Goal: Find specific page/section: Find specific page/section

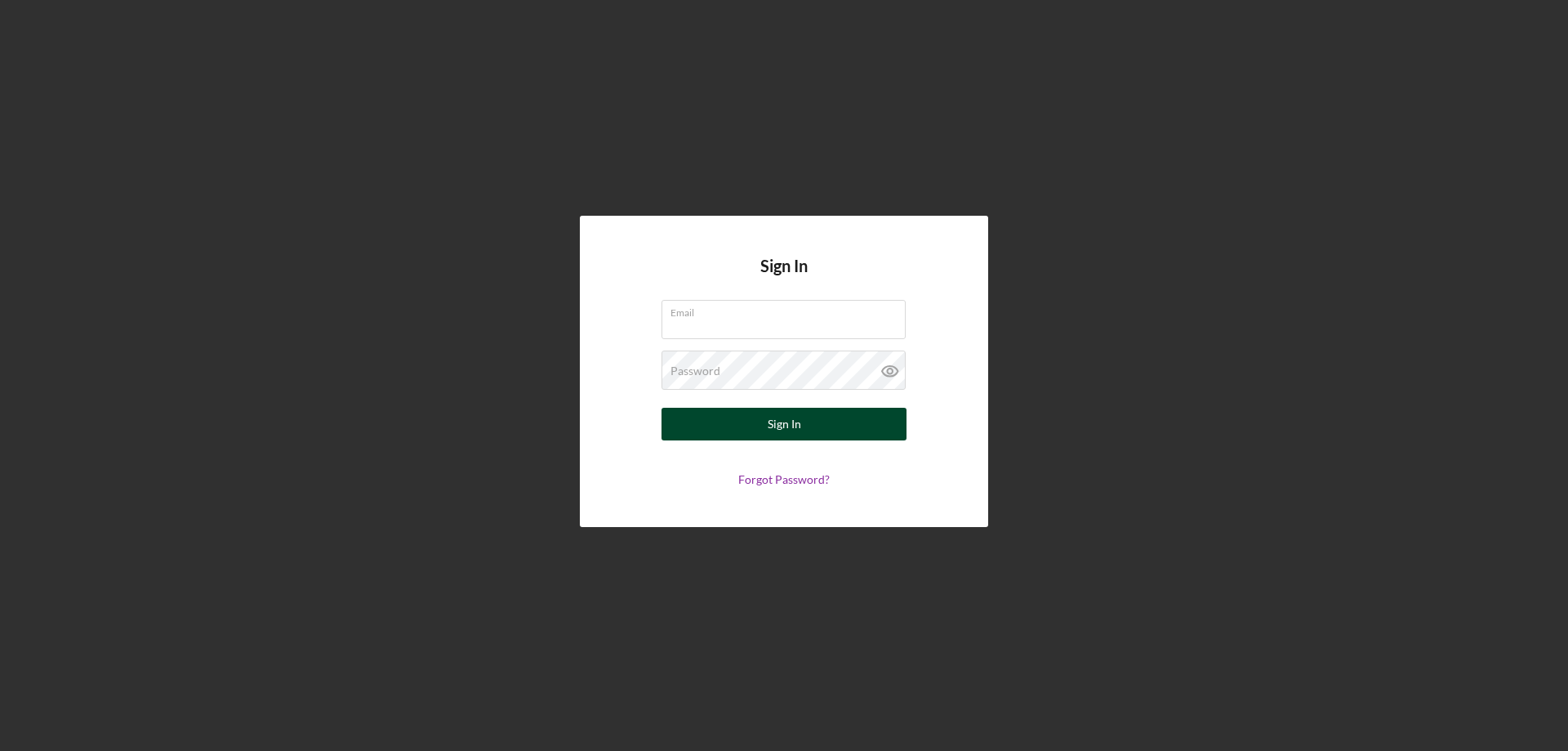
type input "[PERSON_NAME][EMAIL_ADDRESS][PERSON_NAME][DOMAIN_NAME]"
click at [763, 422] on button "Sign In" at bounding box center [784, 424] width 245 height 33
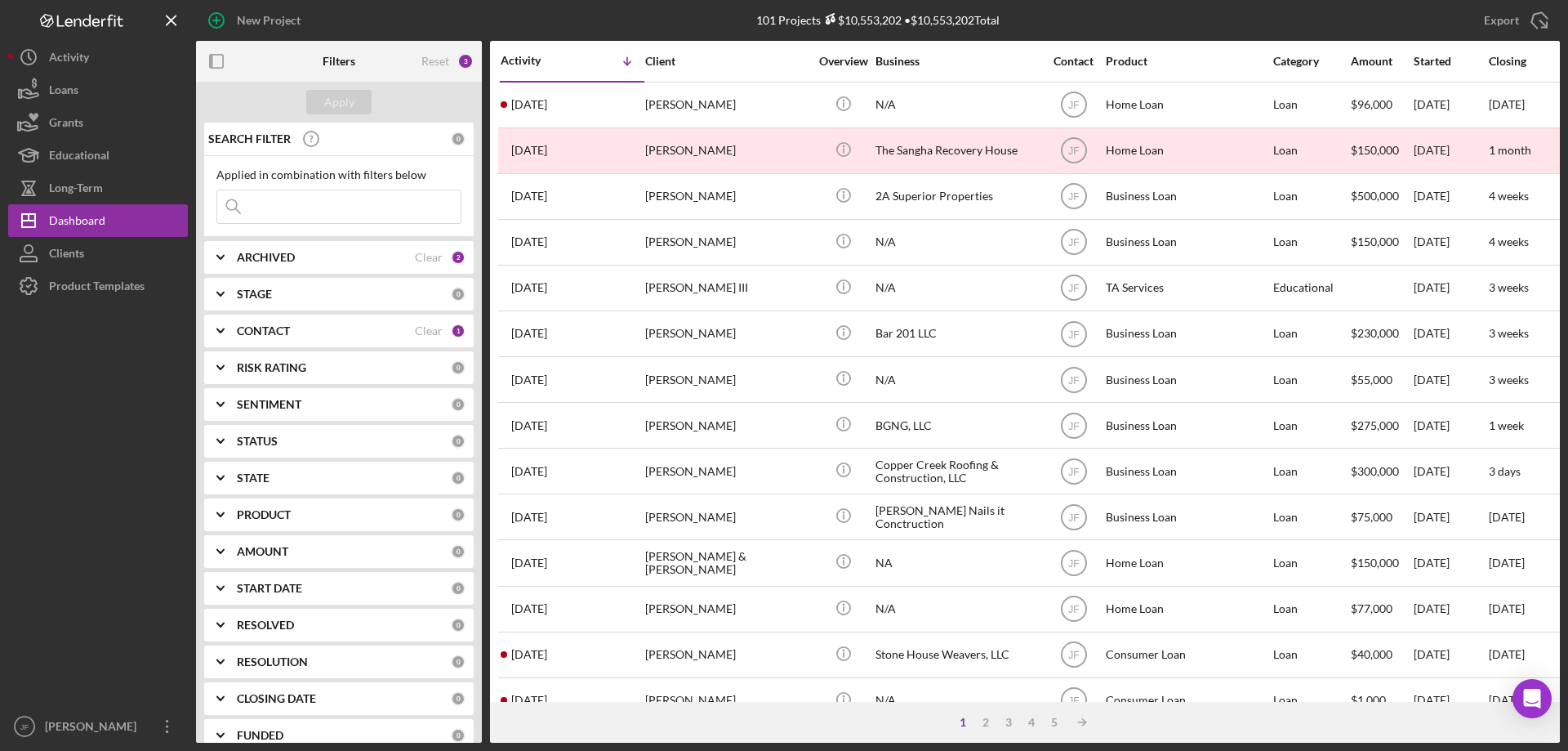
click at [357, 211] on input at bounding box center [339, 207] width 243 height 33
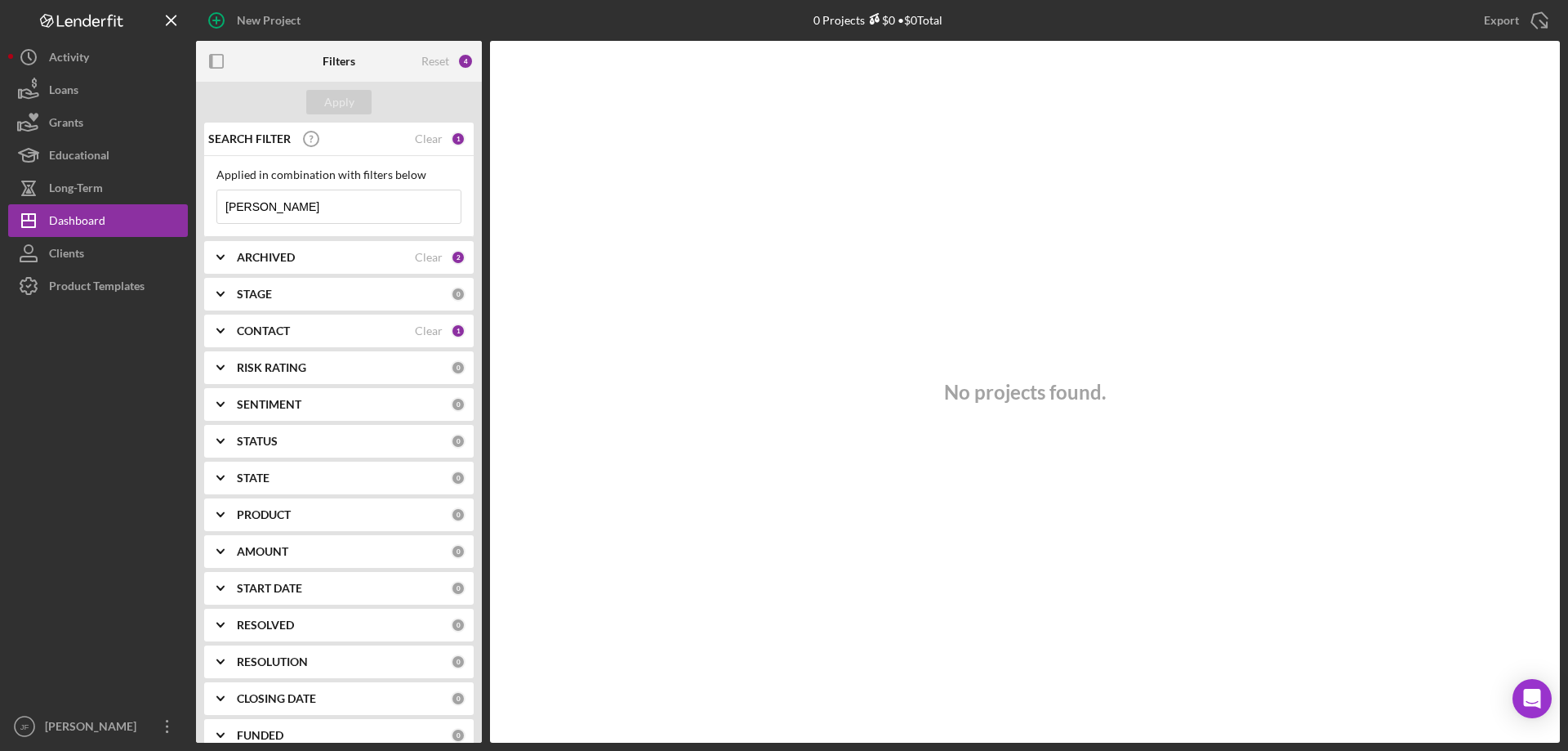
click at [356, 201] on input "[PERSON_NAME]" at bounding box center [339, 207] width 243 height 33
click at [337, 216] on input "sweet" at bounding box center [339, 207] width 243 height 33
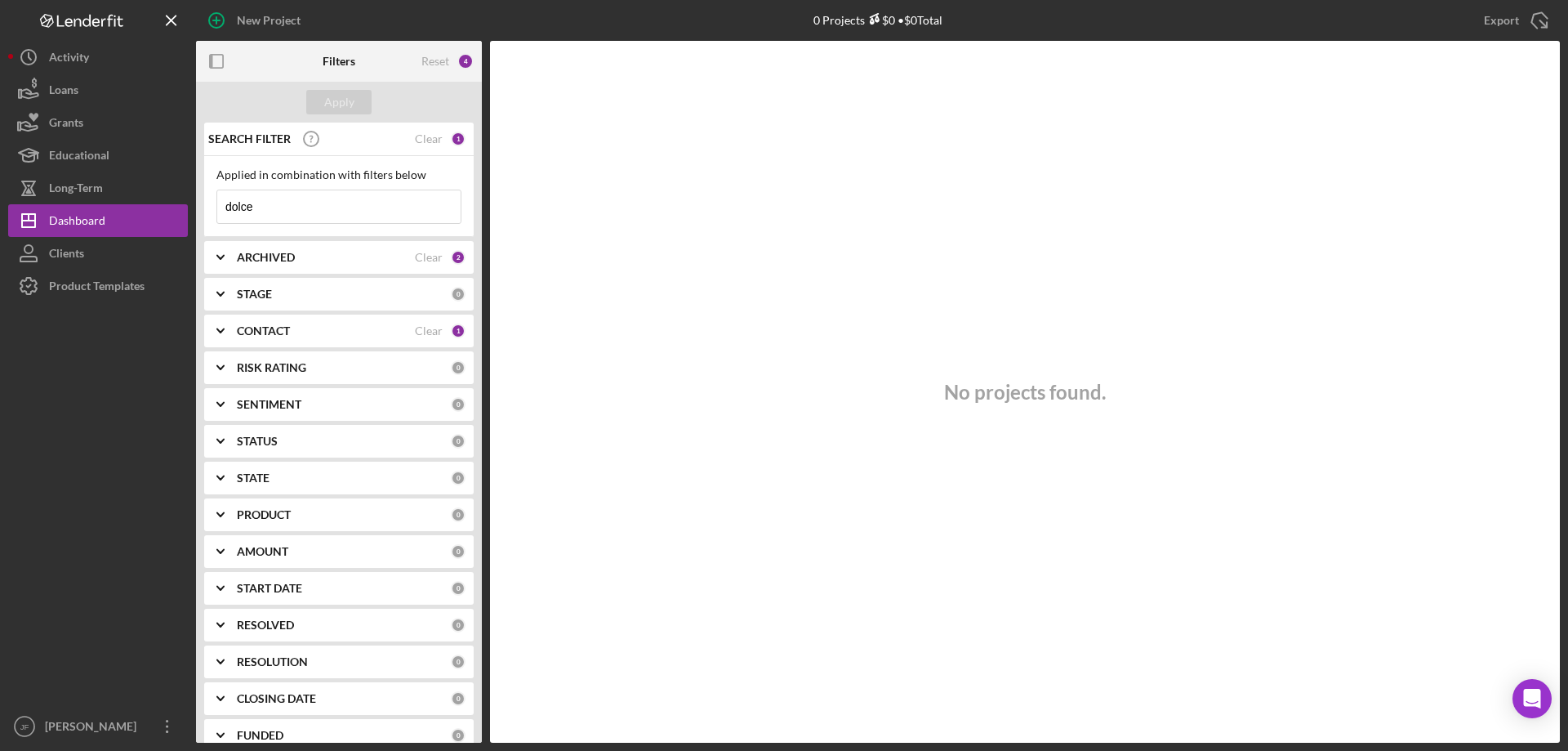
click at [309, 202] on input "dolce" at bounding box center [339, 207] width 243 height 33
type input "green"
